Goal: Communication & Community: Participate in discussion

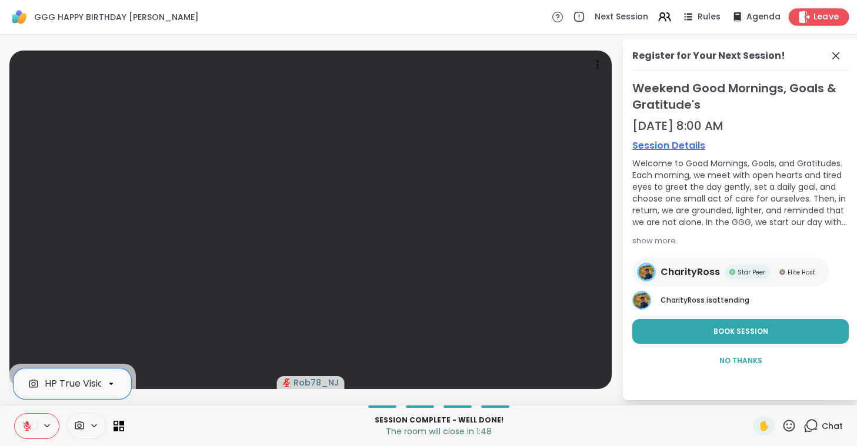
click at [823, 16] on span "Leave" at bounding box center [826, 17] width 26 height 12
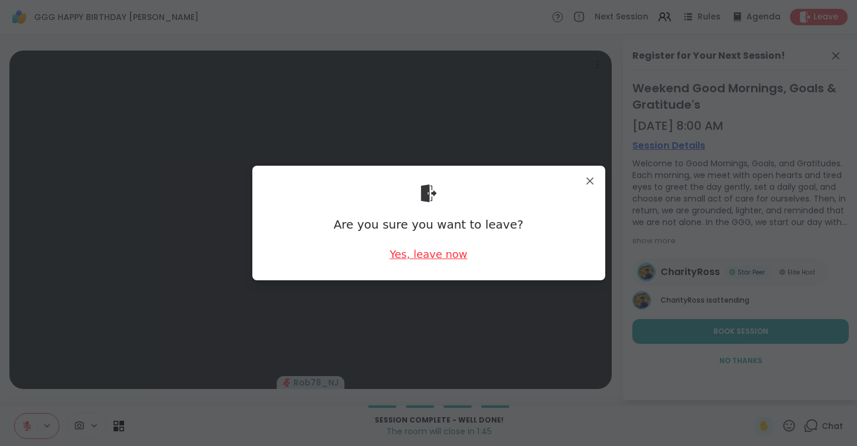
click at [443, 252] on div "Yes, leave now" at bounding box center [428, 254] width 78 height 15
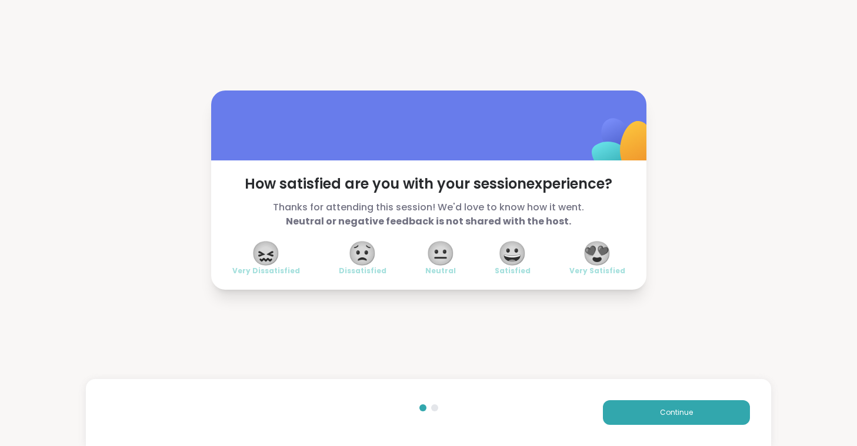
click at [594, 252] on span "😍" at bounding box center [596, 253] width 29 height 21
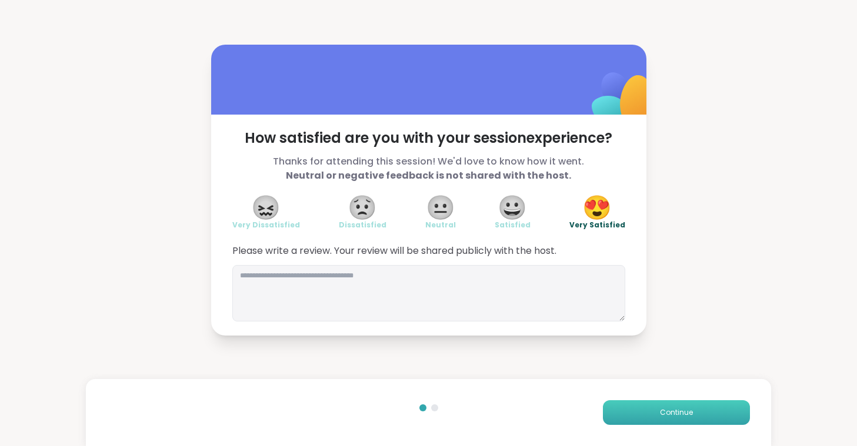
click at [669, 407] on button "Continue" at bounding box center [676, 412] width 147 height 25
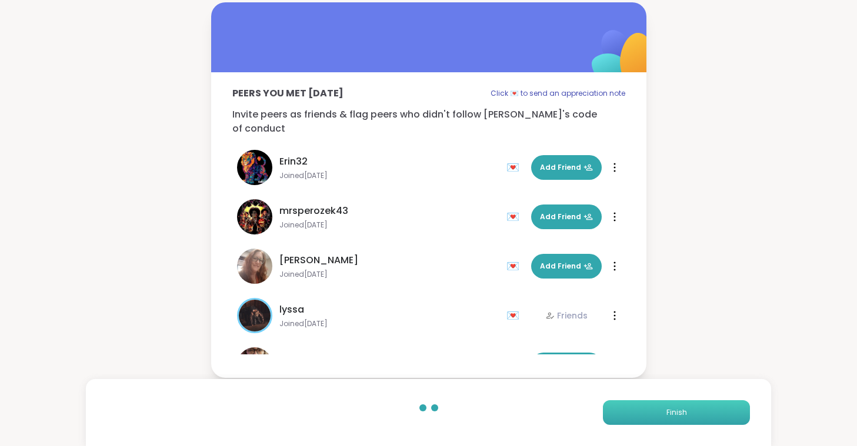
click at [669, 407] on button "Finish" at bounding box center [676, 412] width 147 height 25
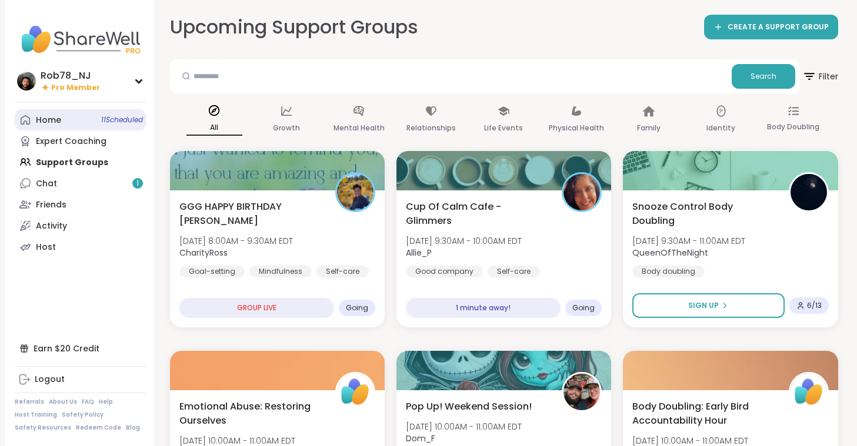
click at [72, 128] on link "Home 11 Scheduled" at bounding box center [80, 119] width 131 height 21
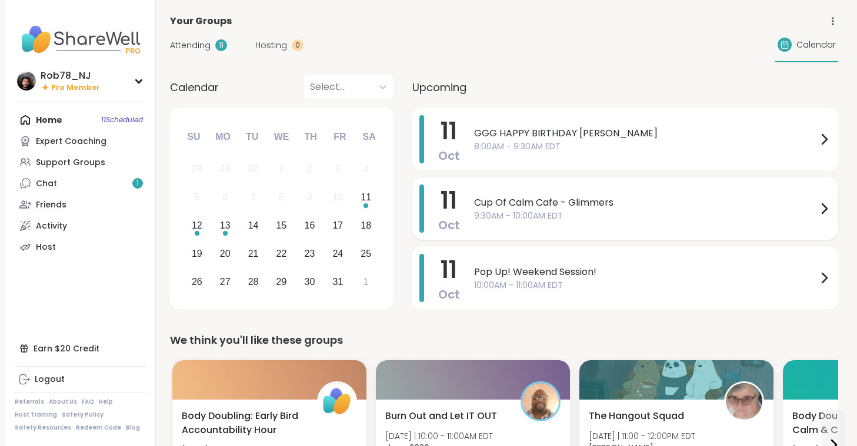
click at [517, 214] on span "9:30AM - 10:00AM EDT" at bounding box center [645, 216] width 343 height 12
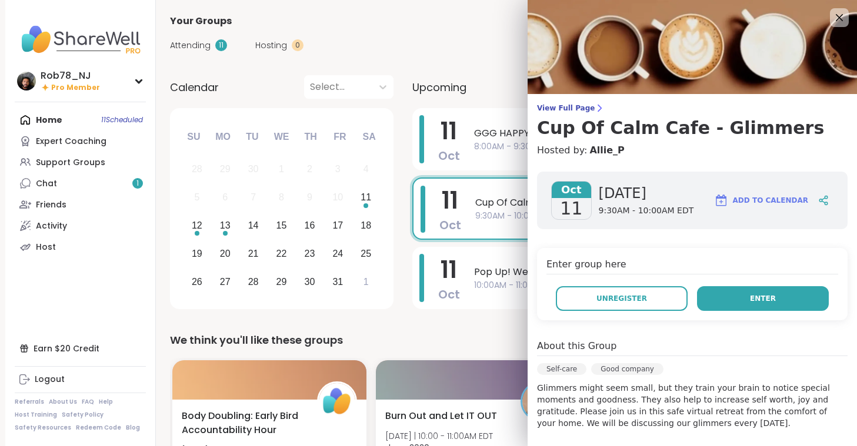
click at [738, 301] on button "Enter" at bounding box center [763, 298] width 132 height 25
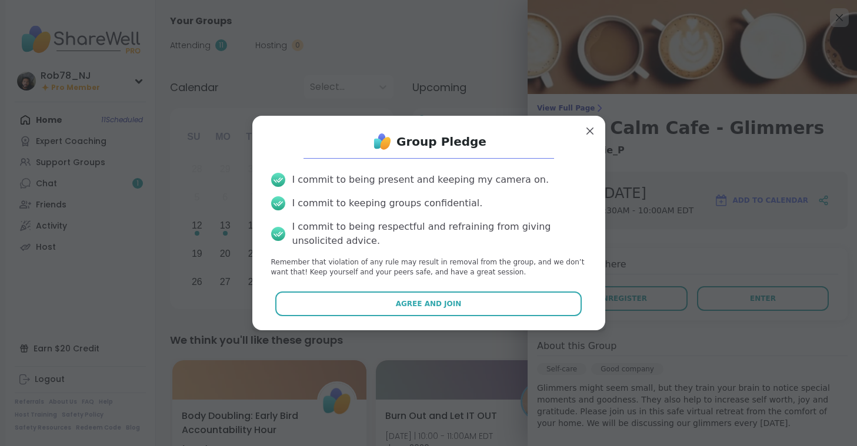
click at [461, 318] on div "Group Pledge I commit to being present and keeping my camera on. I commit to ke…" at bounding box center [429, 222] width 334 height 195
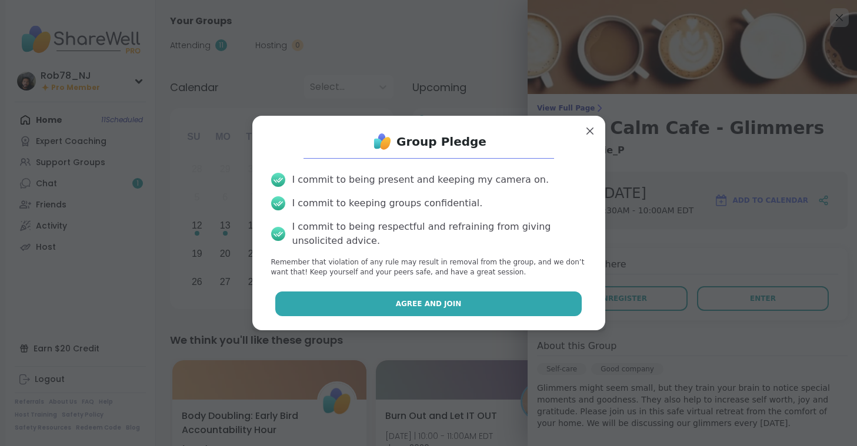
click at [449, 308] on span "Agree and Join" at bounding box center [429, 304] width 66 height 11
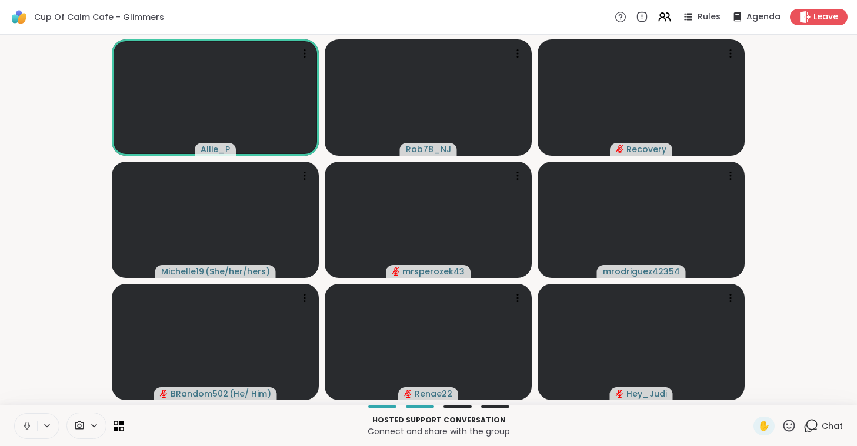
click at [19, 425] on button at bounding box center [26, 426] width 22 height 25
click at [80, 417] on div at bounding box center [86, 426] width 40 height 26
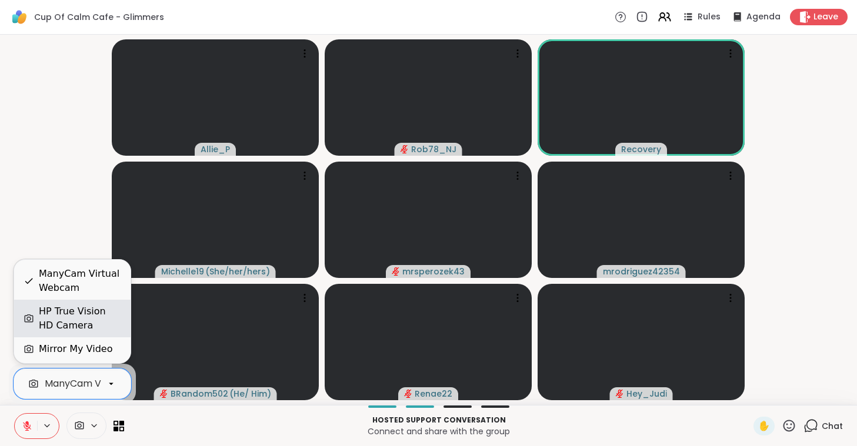
scroll to position [0, 52]
click at [86, 313] on div "HP True Vision HD Camera" at bounding box center [80, 319] width 82 height 28
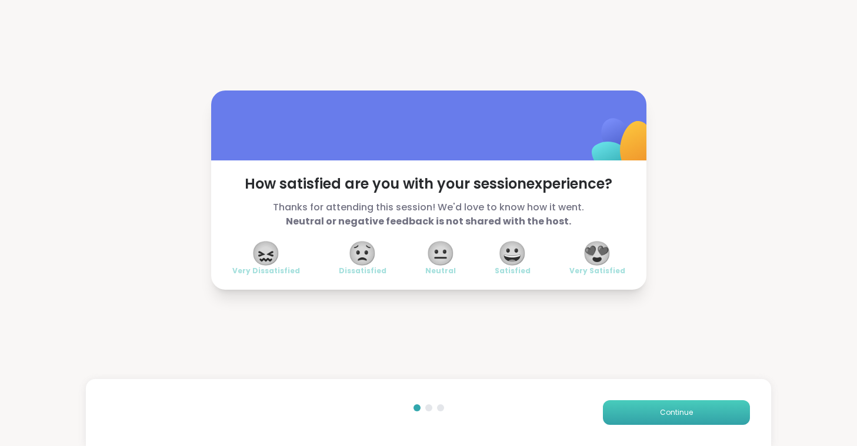
click at [641, 406] on button "Continue" at bounding box center [676, 412] width 147 height 25
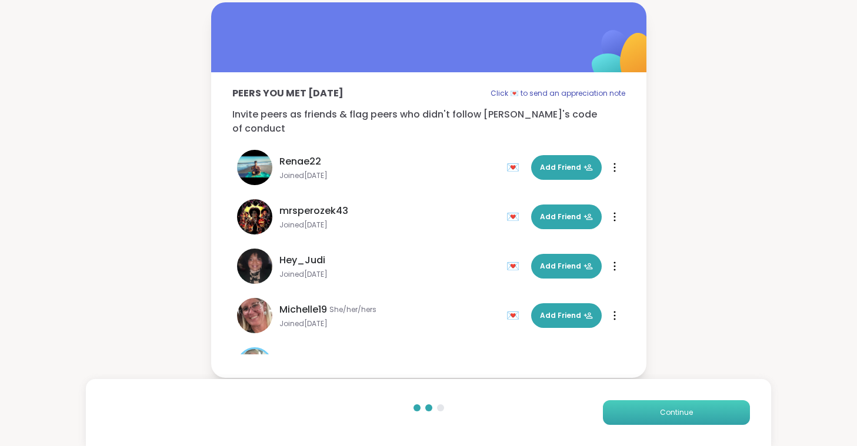
click at [641, 406] on button "Continue" at bounding box center [676, 412] width 147 height 25
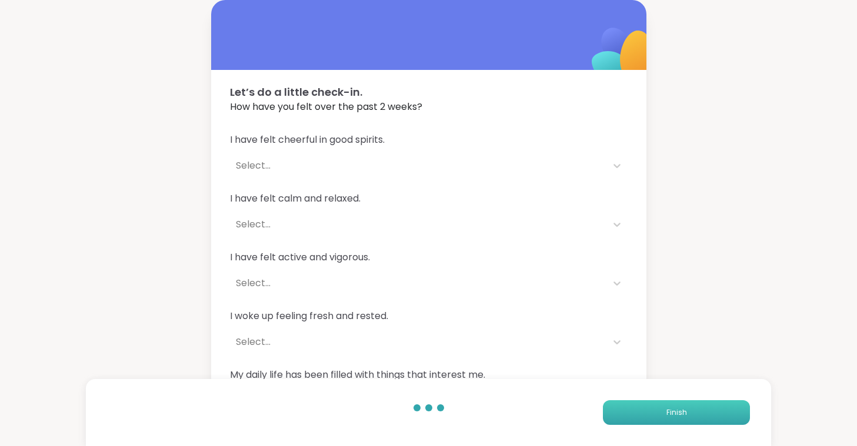
click at [641, 406] on button "Finish" at bounding box center [676, 412] width 147 height 25
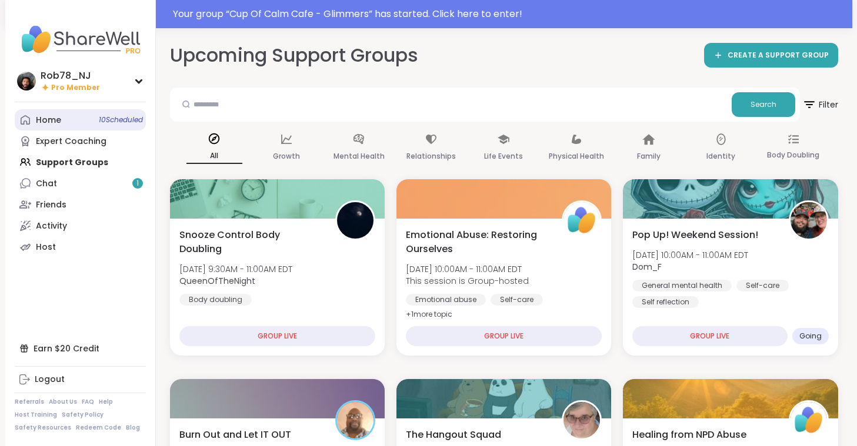
click at [88, 122] on link "Home 10 Scheduled" at bounding box center [80, 119] width 131 height 21
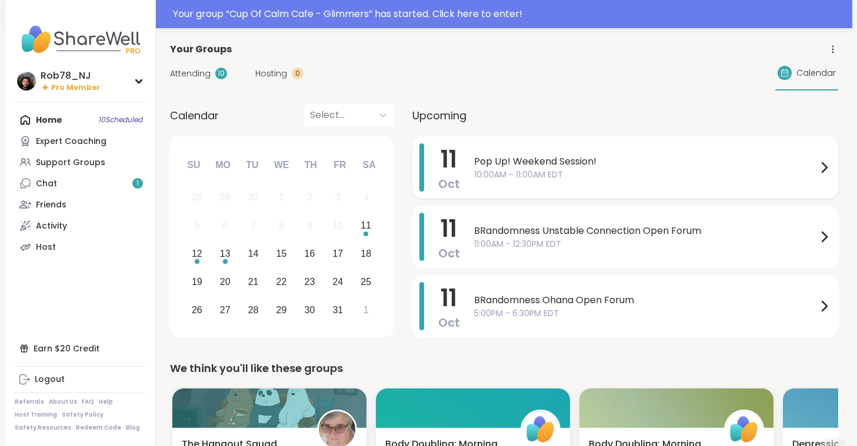
click at [537, 175] on span "10:00AM - 11:00AM EDT" at bounding box center [645, 175] width 343 height 12
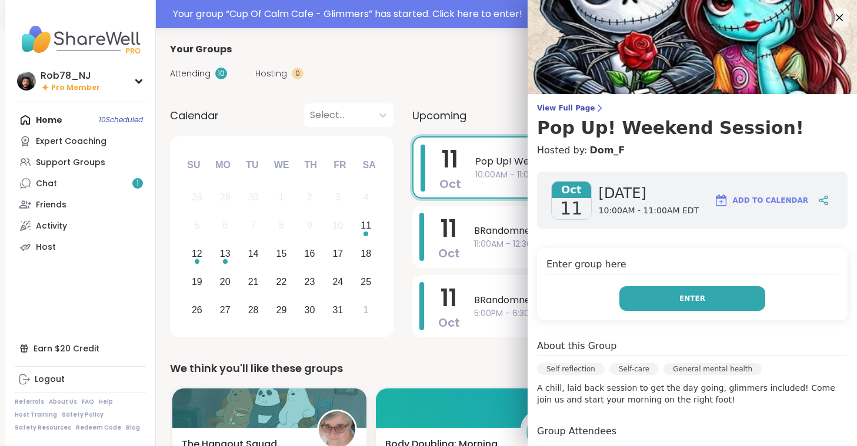
click at [677, 304] on button "Enter" at bounding box center [692, 298] width 146 height 25
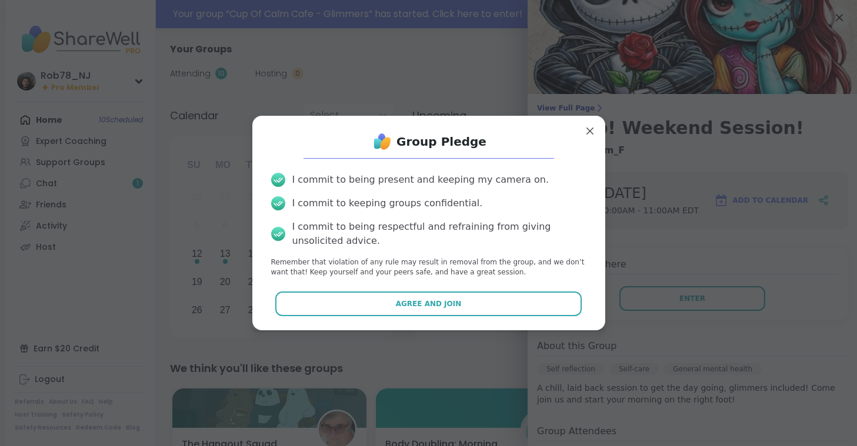
drag, startPoint x: 677, startPoint y: 304, endPoint x: 617, endPoint y: 305, distance: 60.0
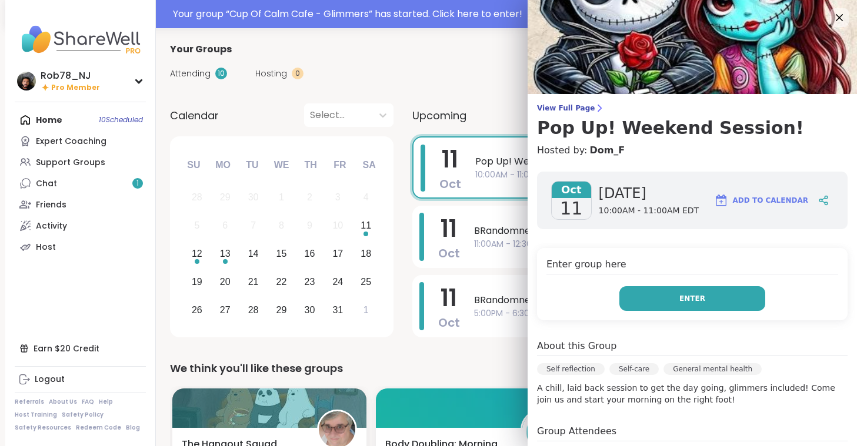
click at [660, 306] on button "Enter" at bounding box center [692, 298] width 146 height 25
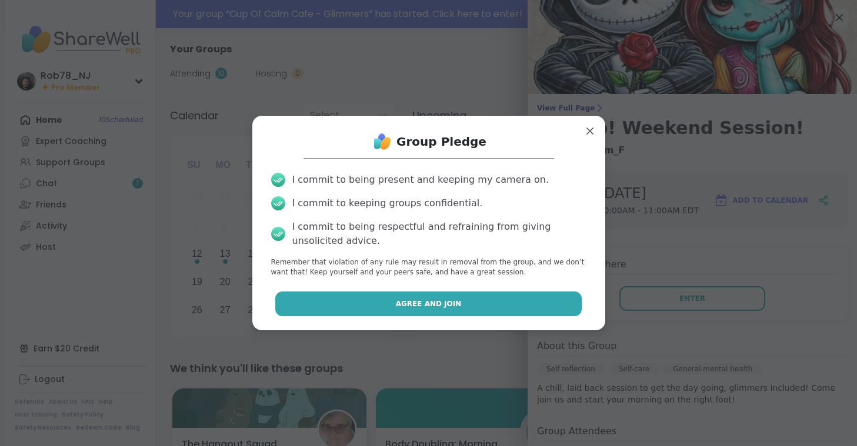
click at [430, 301] on span "Agree and Join" at bounding box center [429, 304] width 66 height 11
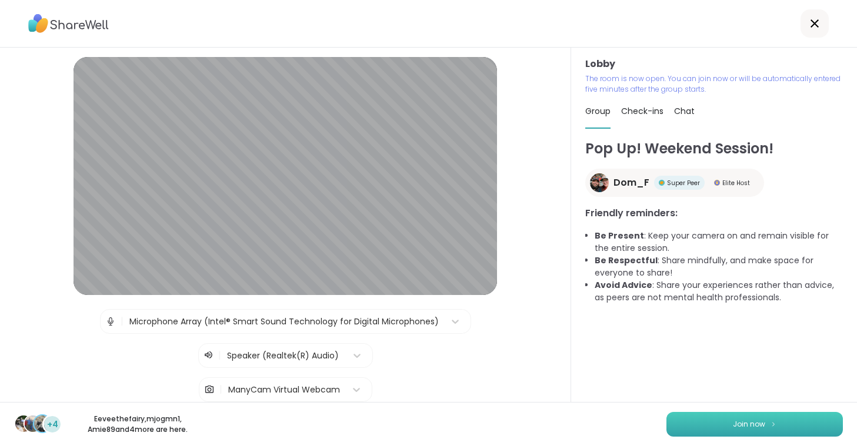
click at [742, 429] on span "Join now" at bounding box center [749, 424] width 32 height 11
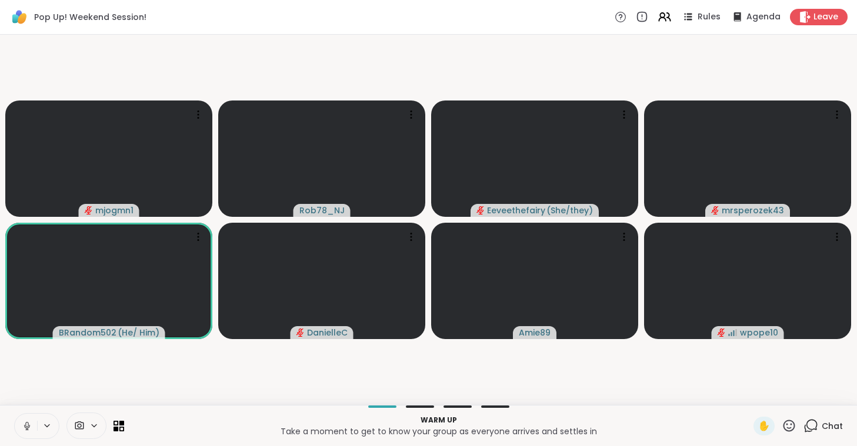
click at [22, 427] on icon at bounding box center [27, 426] width 11 height 11
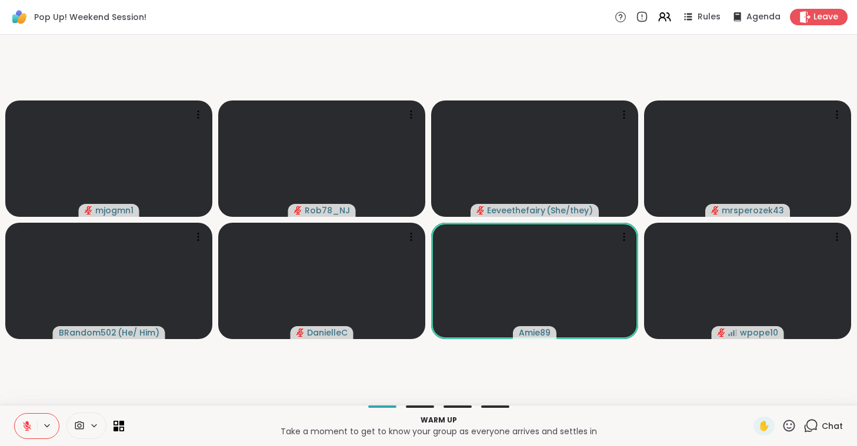
click at [78, 424] on icon at bounding box center [79, 425] width 11 height 11
click at [82, 386] on div "ManyCam Virtual Webcam" at bounding box center [107, 384] width 125 height 14
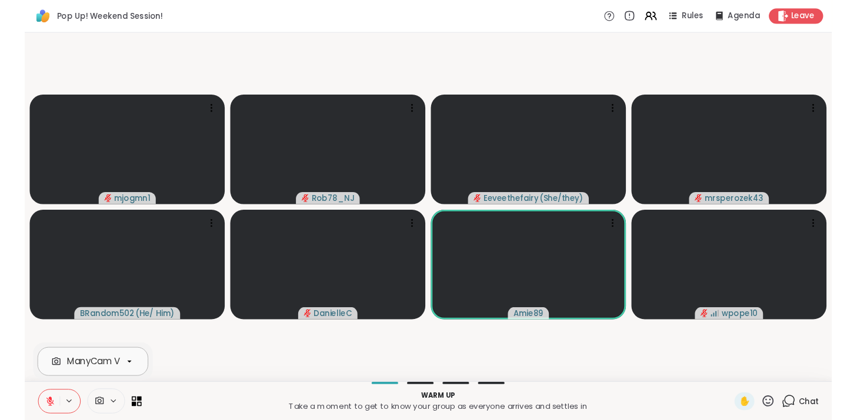
scroll to position [0, 52]
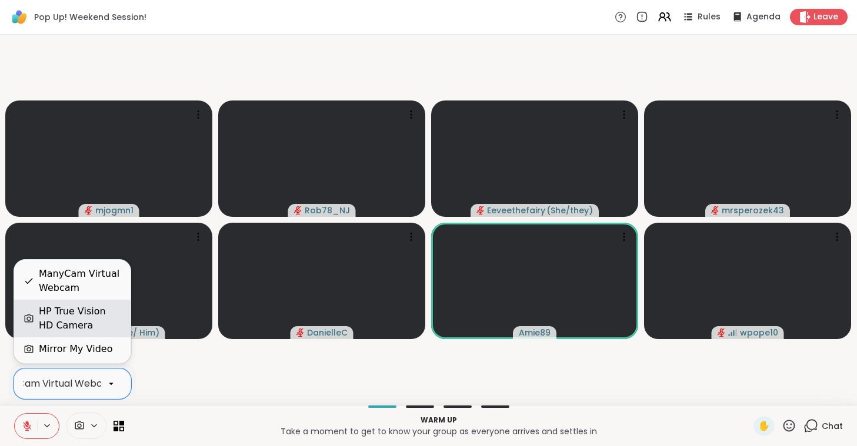
click at [93, 320] on div "HP True Vision HD Camera" at bounding box center [80, 319] width 82 height 28
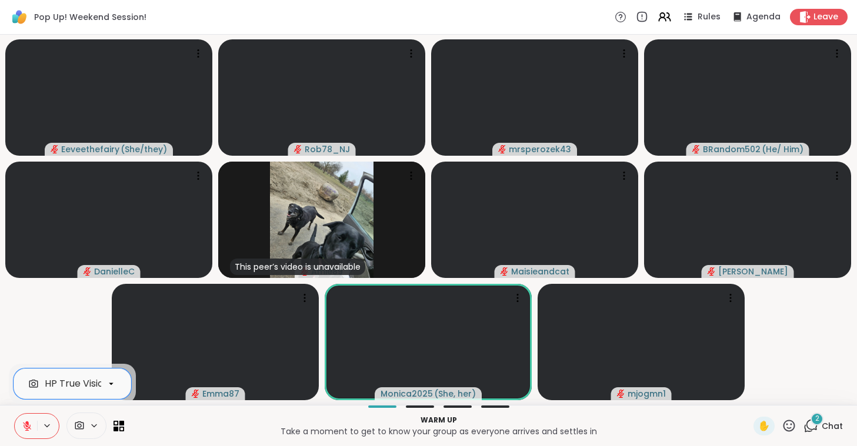
click at [28, 420] on button at bounding box center [26, 426] width 22 height 25
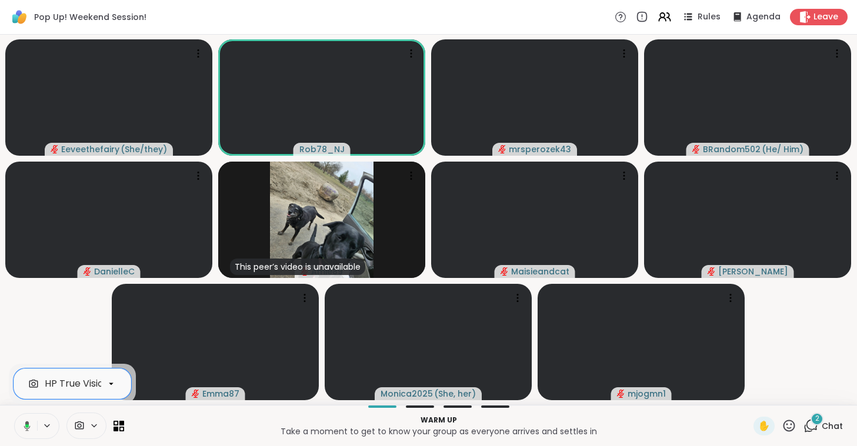
click at [28, 420] on button at bounding box center [25, 426] width 24 height 25
